Goal: Find specific page/section: Find specific page/section

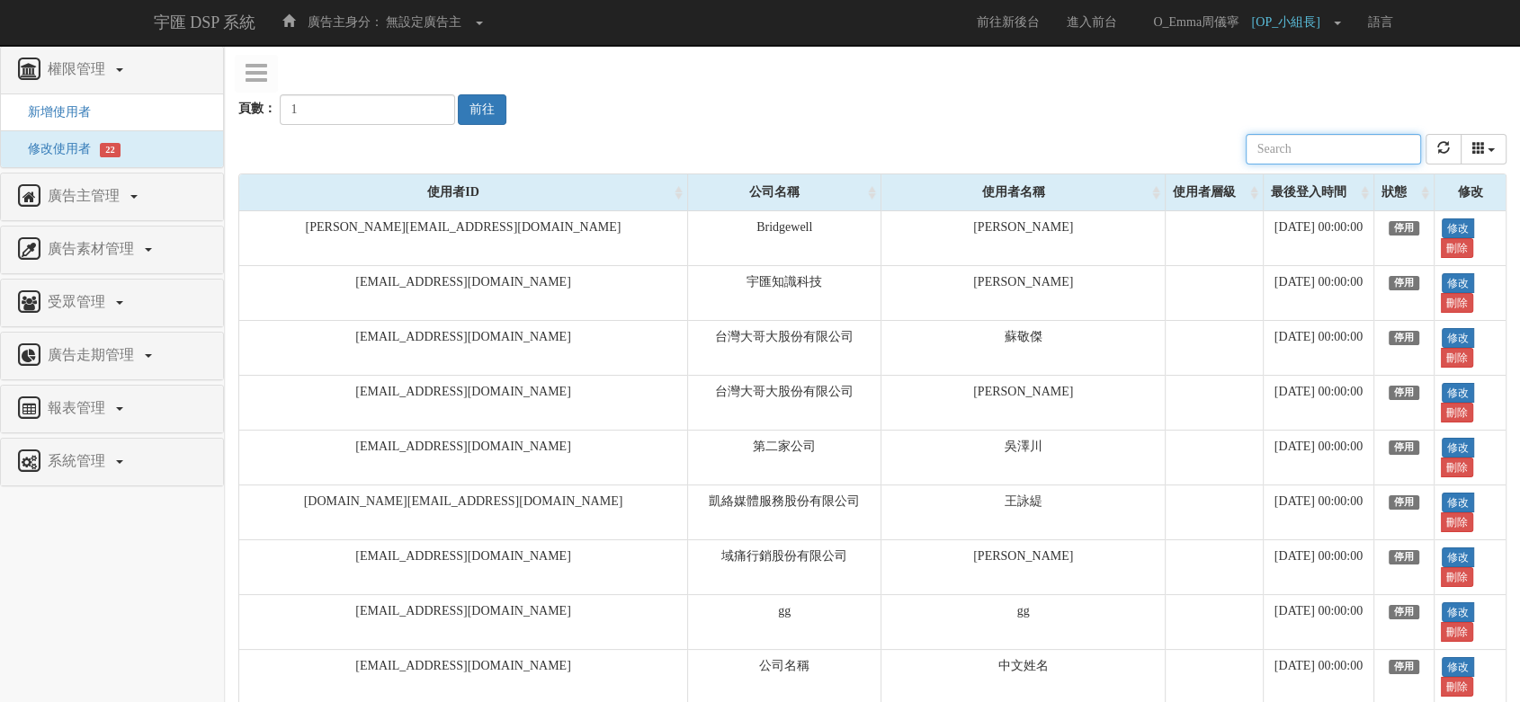
click at [1317, 148] on input "text" at bounding box center [1333, 149] width 175 height 31
type input "ㄗ"
type input "joy"
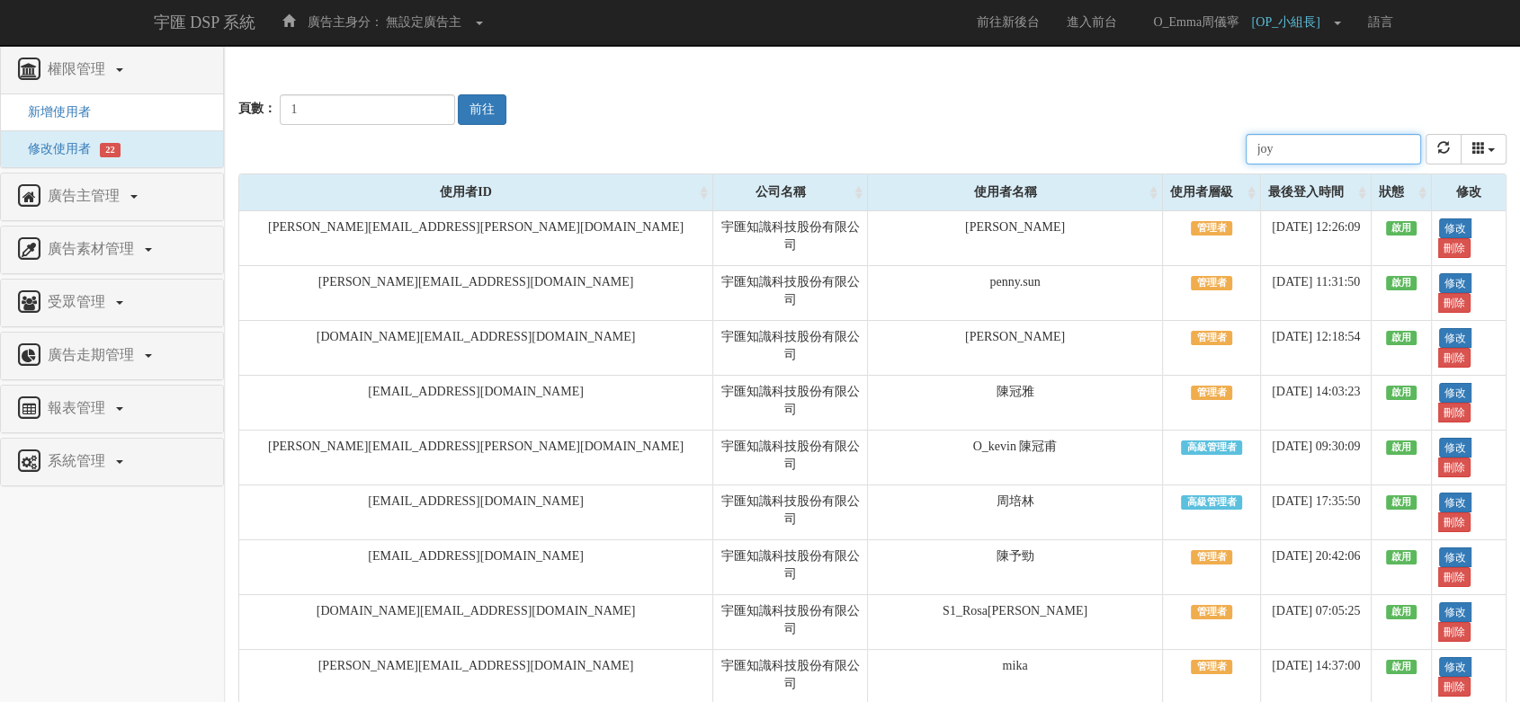
click at [1350, 151] on input "joy" at bounding box center [1333, 149] width 175 height 31
click at [1472, 156] on button "columns" at bounding box center [1484, 149] width 47 height 31
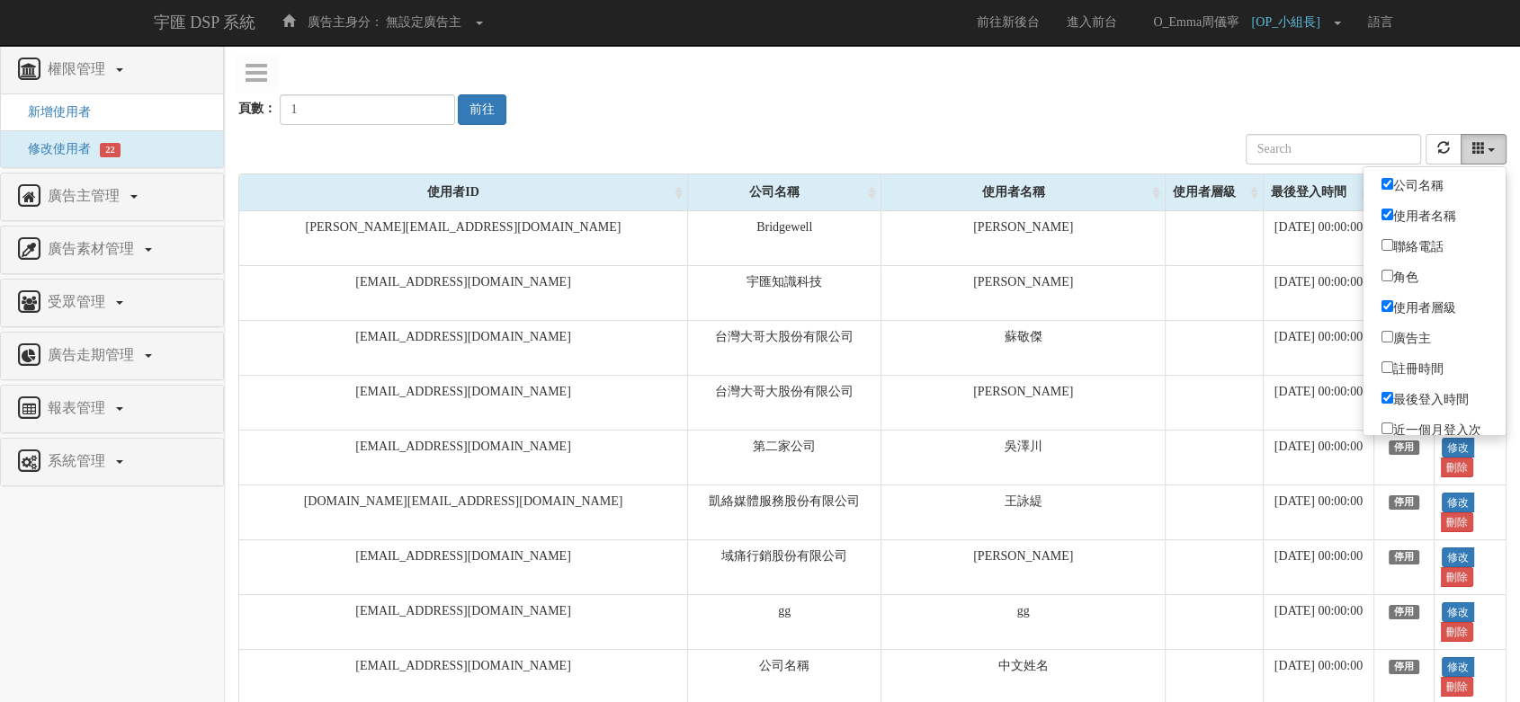
scroll to position [54, 0]
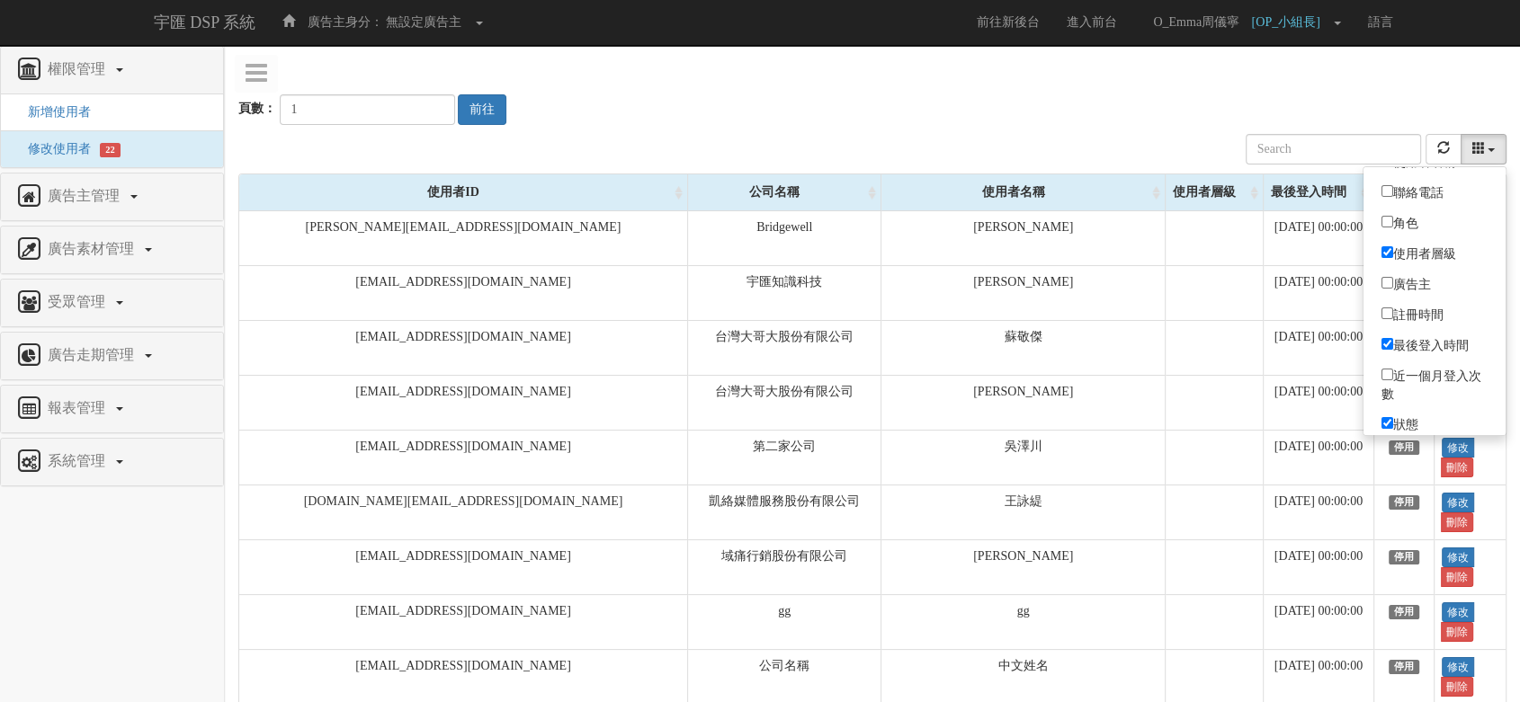
click at [1439, 307] on label "註冊時間" at bounding box center [1434, 314] width 142 height 26
click at [1393, 308] on input "註冊時間" at bounding box center [1387, 314] width 12 height 12
checkbox input "true"
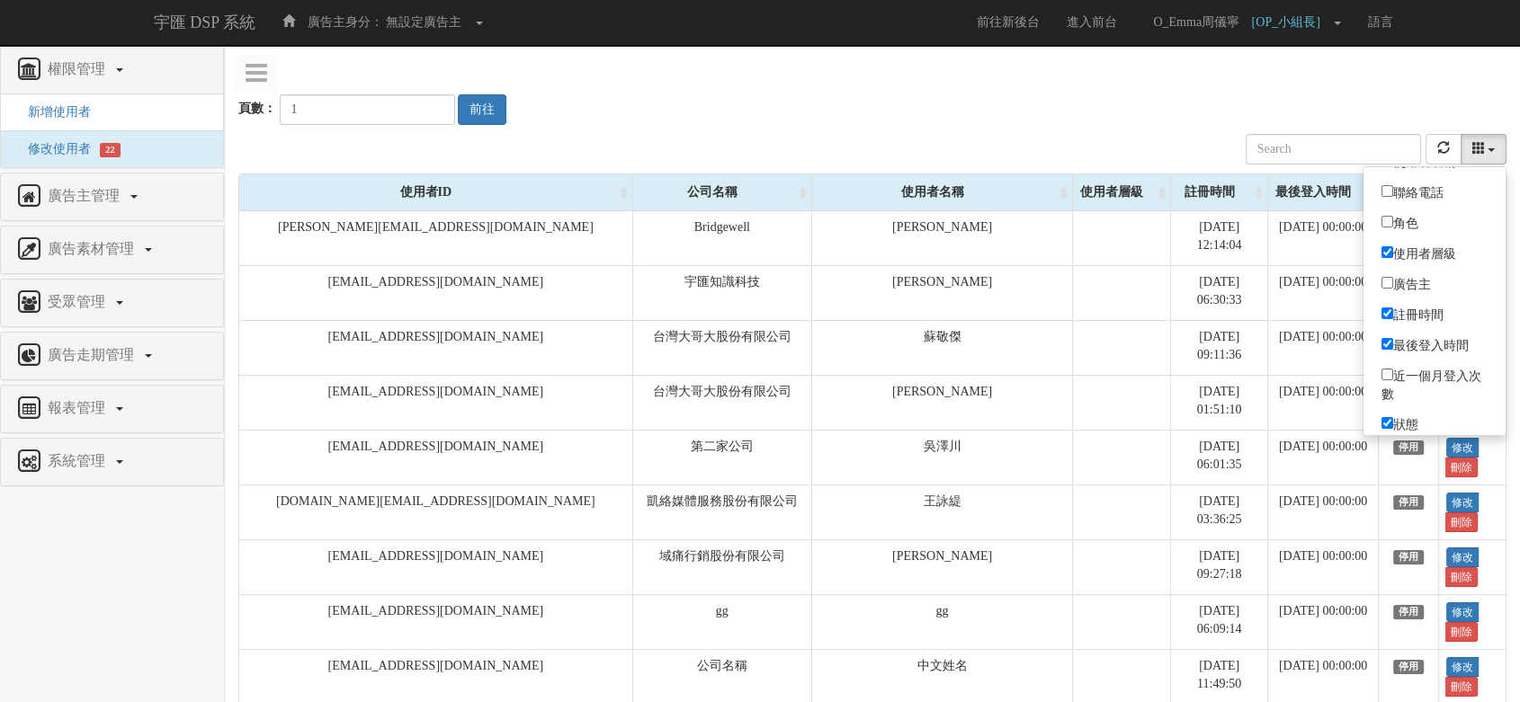
click at [1095, 115] on div "頁數： 1 前往" at bounding box center [872, 91] width 1268 height 67
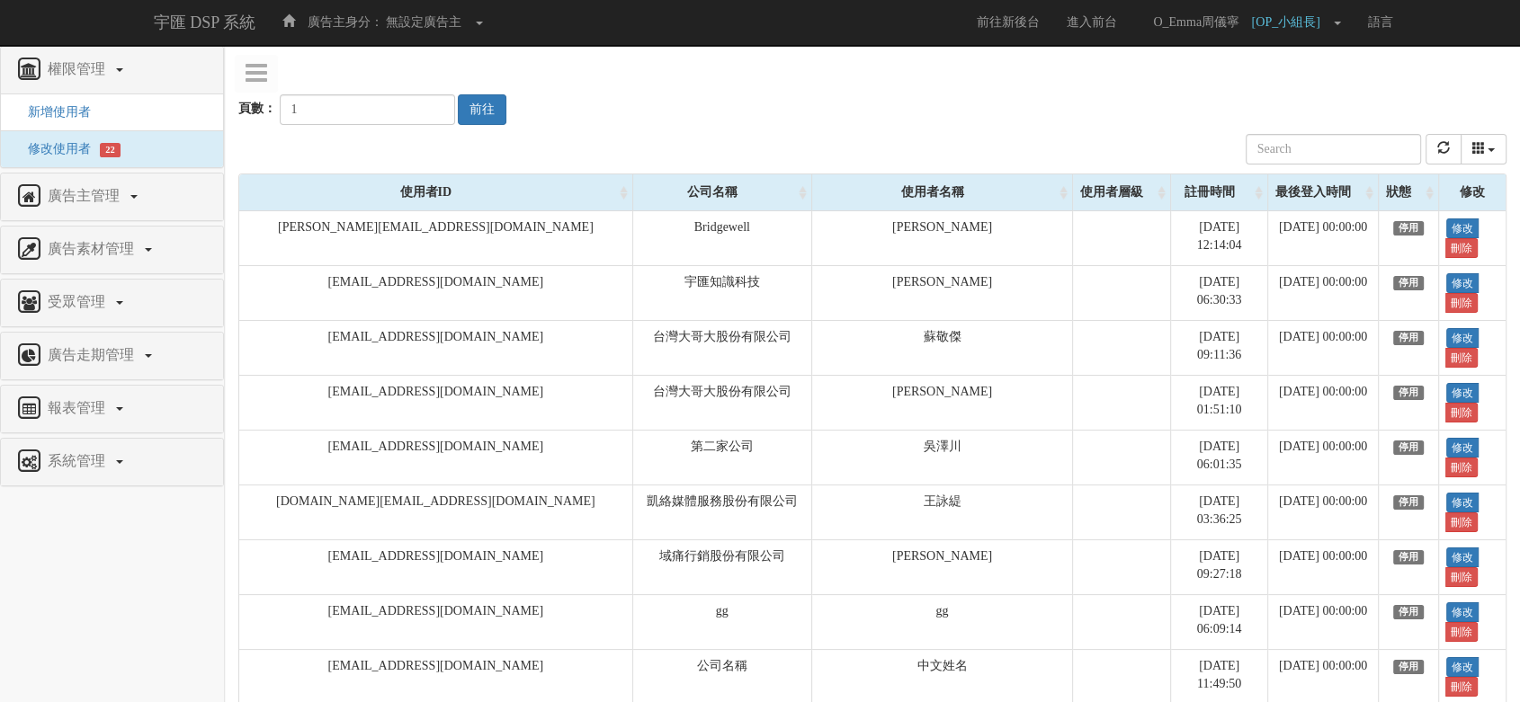
click at [1171, 178] on div "註冊時間" at bounding box center [1219, 192] width 96 height 36
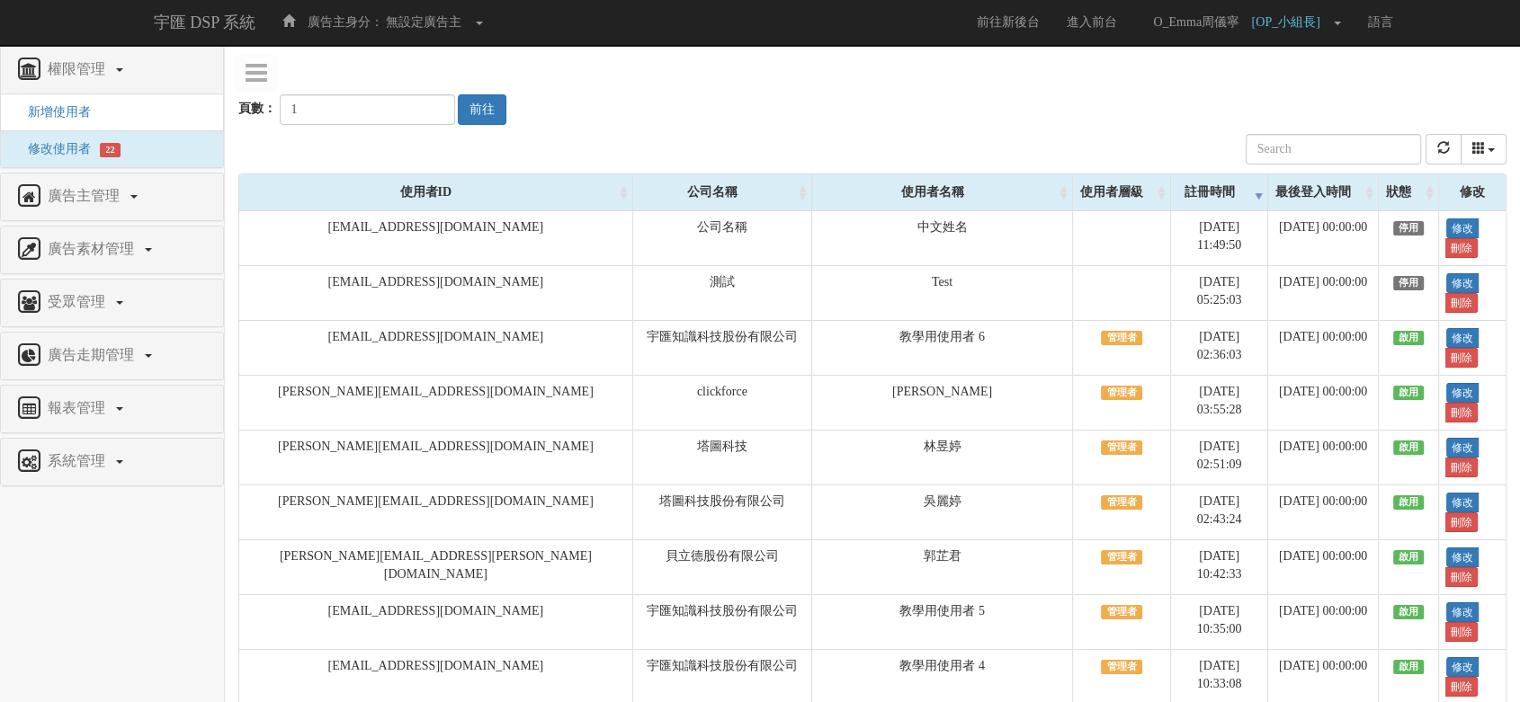
click at [1173, 100] on div "頁數： 1 前往" at bounding box center [872, 91] width 1268 height 67
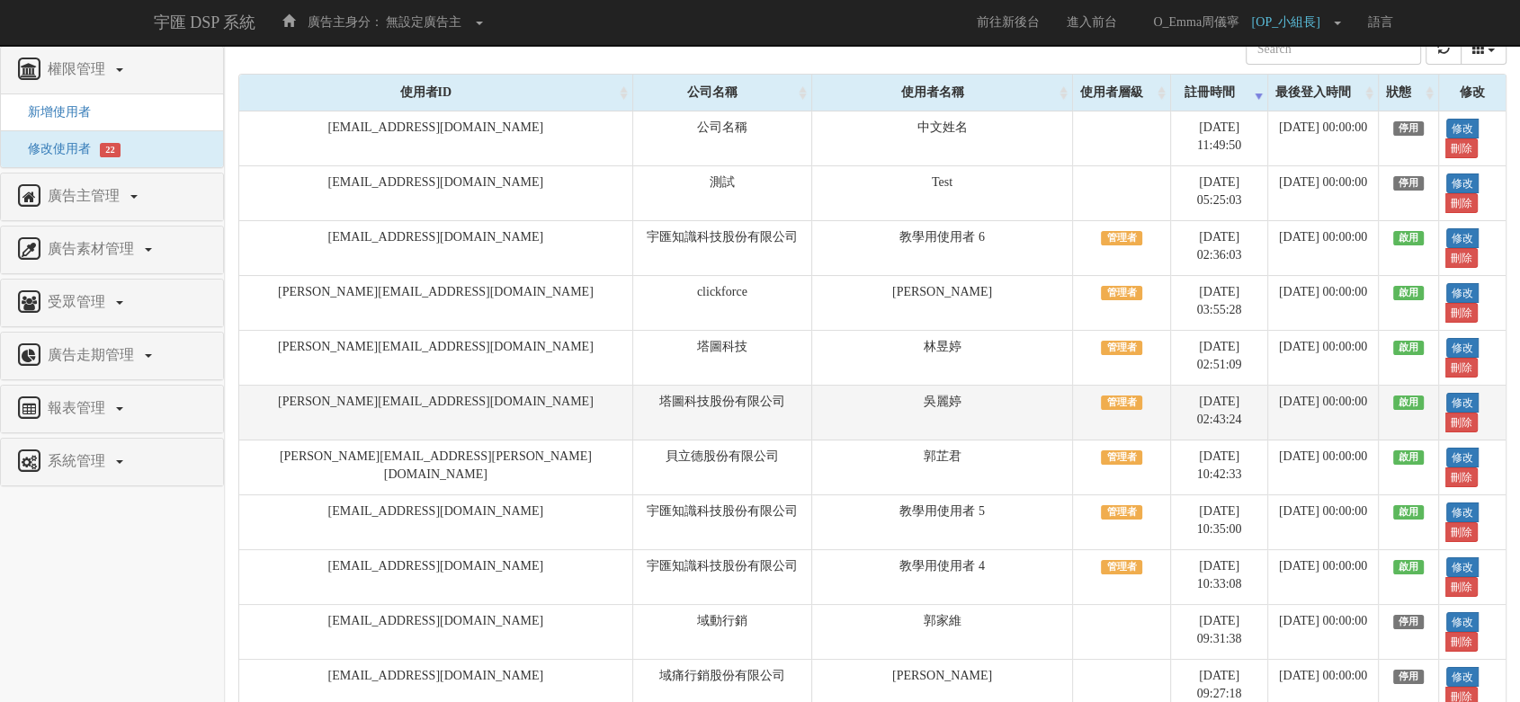
scroll to position [0, 0]
